Goal: Check status: Check status

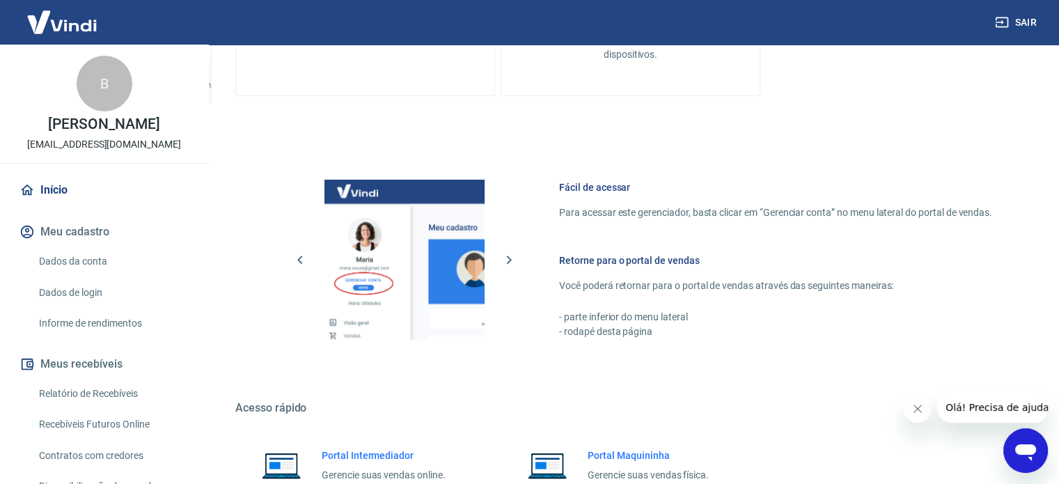
scroll to position [615, 0]
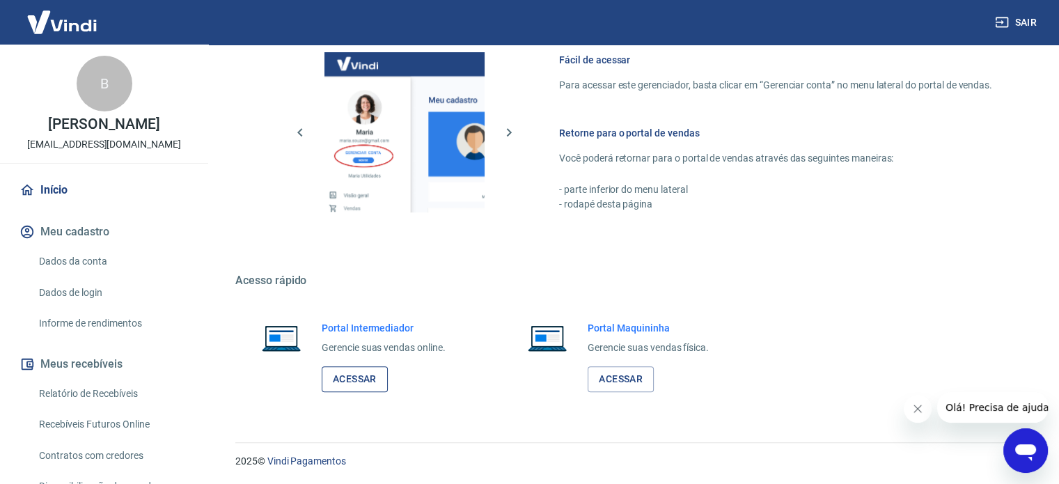
drag, startPoint x: 358, startPoint y: 375, endPoint x: 380, endPoint y: 379, distance: 22.5
click at [358, 375] on link "Acessar" at bounding box center [355, 379] width 66 height 26
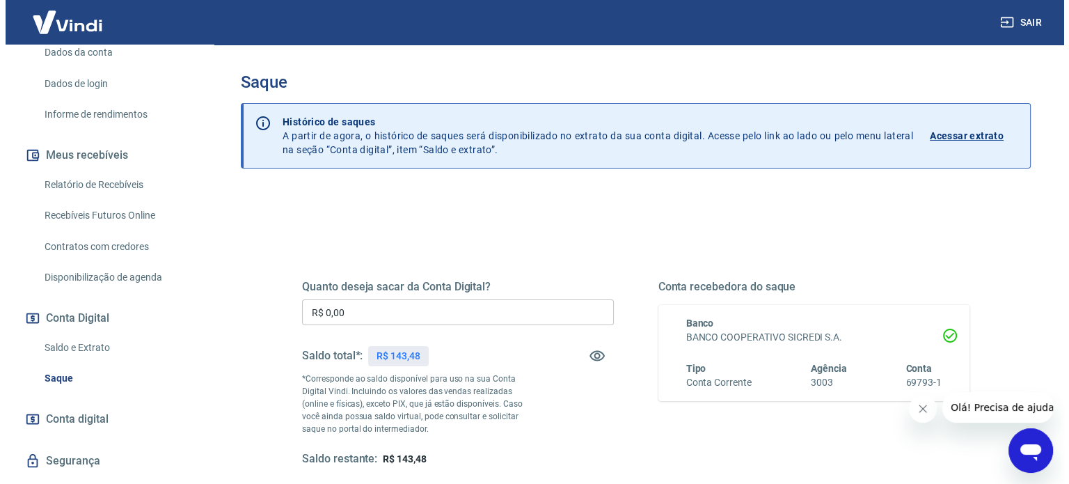
scroll to position [242, 0]
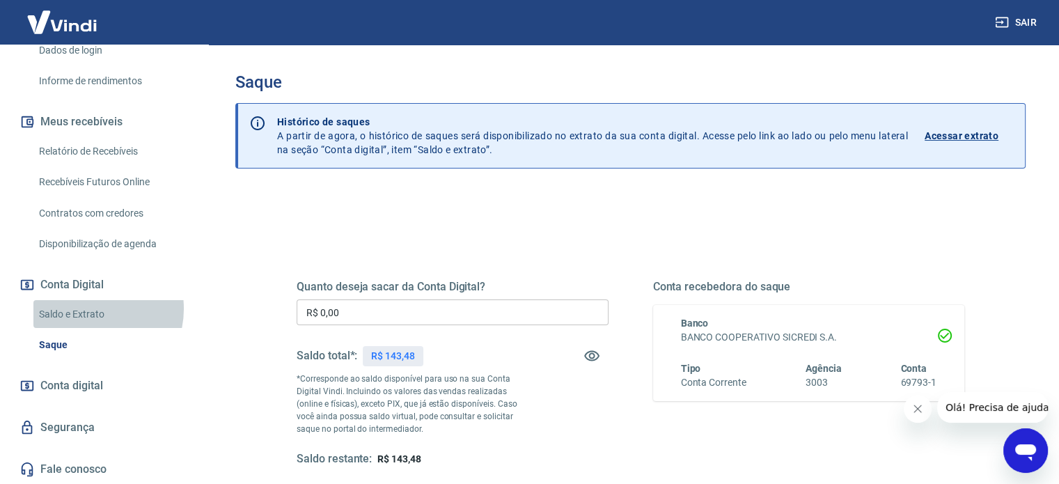
click at [92, 308] on link "Saldo e Extrato" at bounding box center [112, 314] width 158 height 29
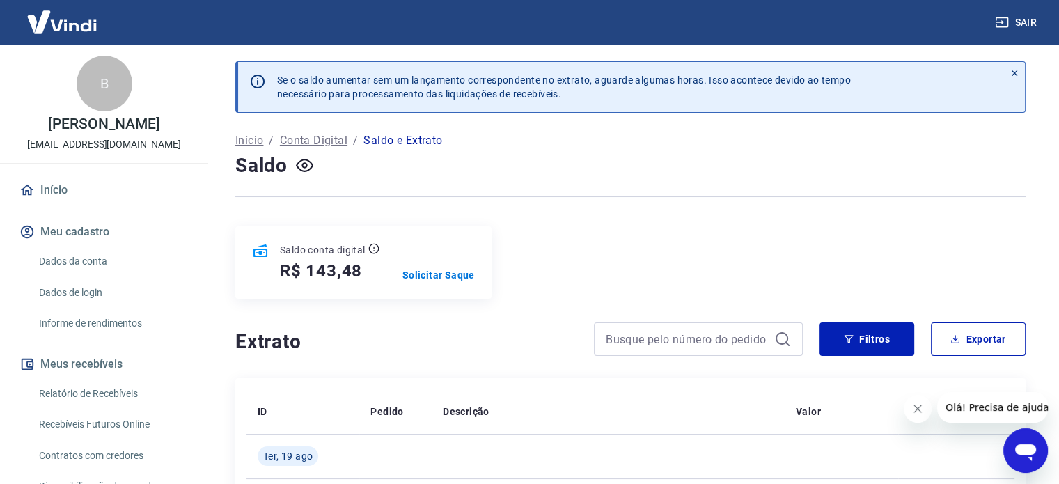
click at [57, 186] on link "Início" at bounding box center [104, 190] width 175 height 31
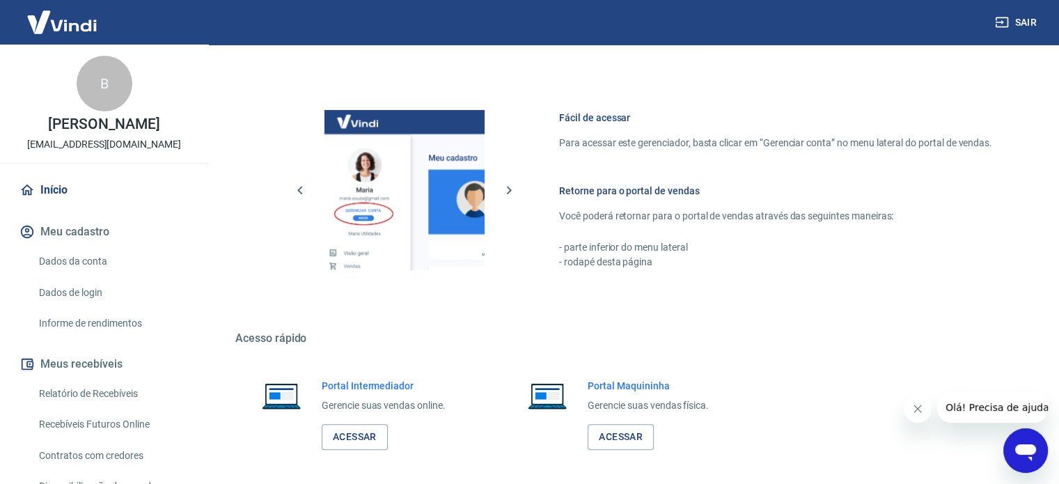
scroll to position [615, 0]
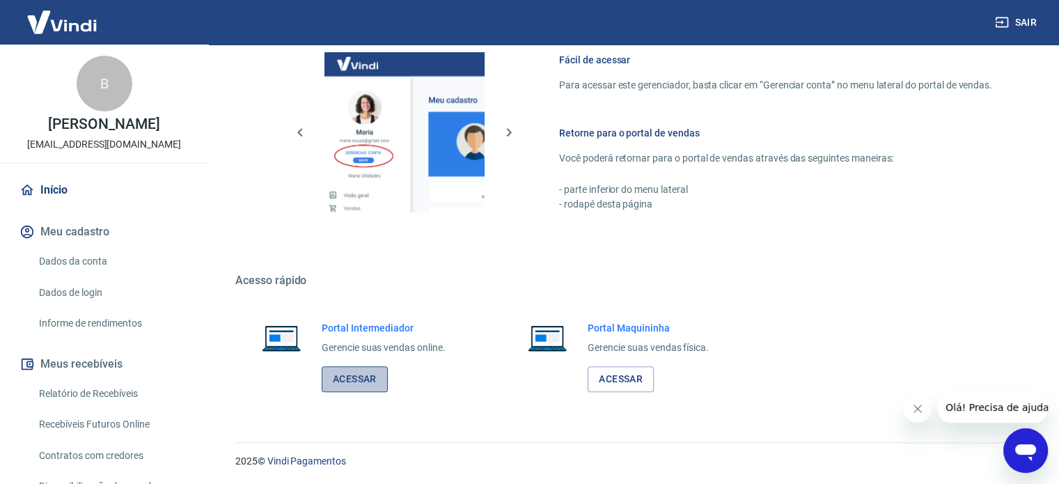
click at [362, 372] on link "Acessar" at bounding box center [355, 379] width 66 height 26
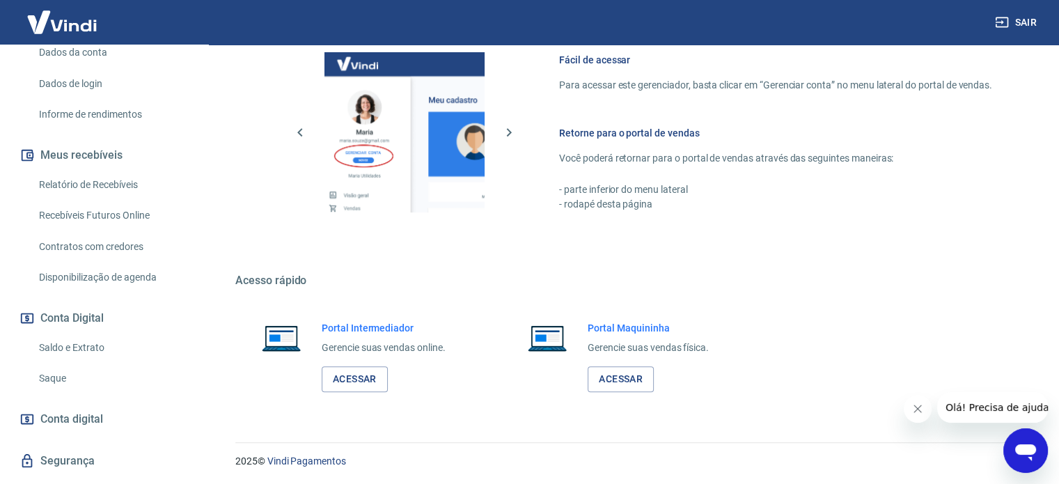
scroll to position [242, 0]
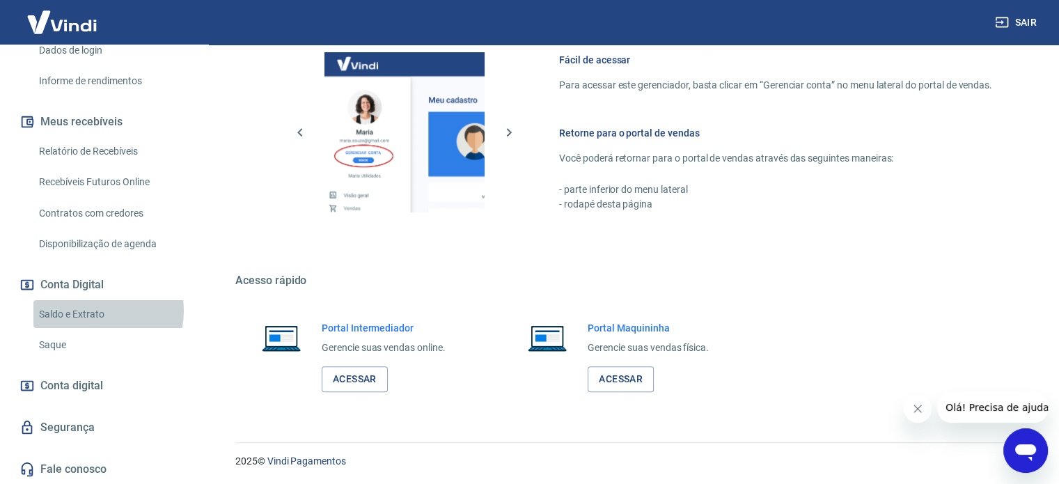
click at [92, 310] on link "Saldo e Extrato" at bounding box center [112, 314] width 158 height 29
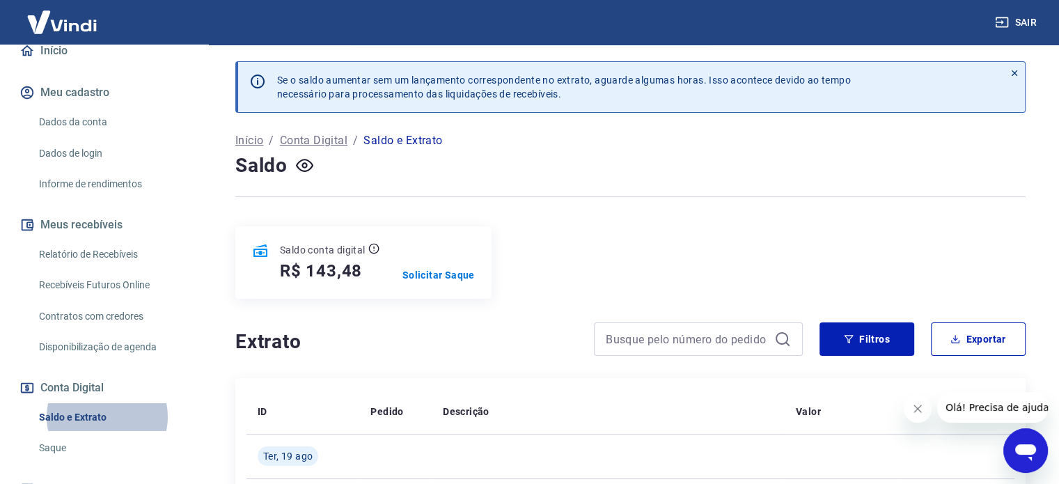
scroll to position [242, 0]
